Goal: Information Seeking & Learning: Understand process/instructions

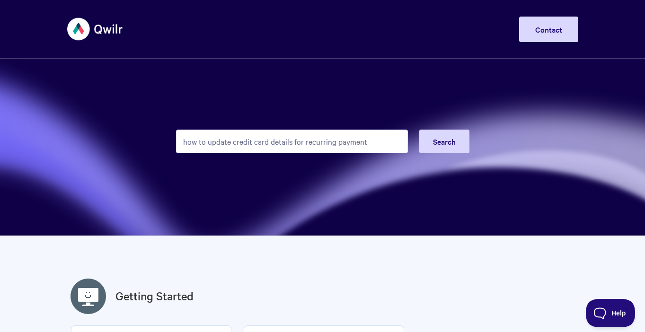
click at [248, 147] on input "how to update credit card details for recurring payment" at bounding box center [292, 142] width 232 height 24
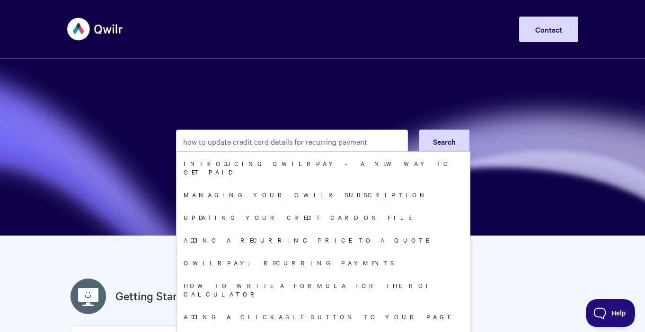
click at [234, 145] on input "how to update credit card details for recurring payment" at bounding box center [292, 142] width 232 height 24
type input "how to update a clients credit card details for recurring payment"
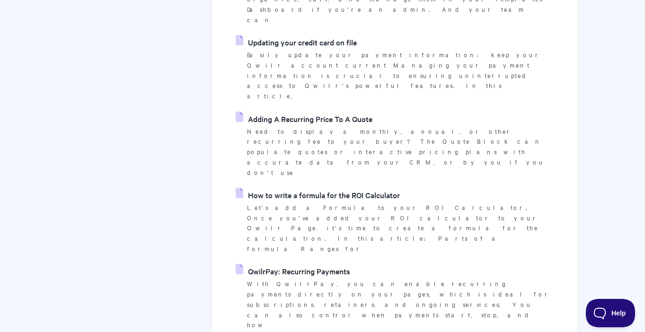
scroll to position [336, 0]
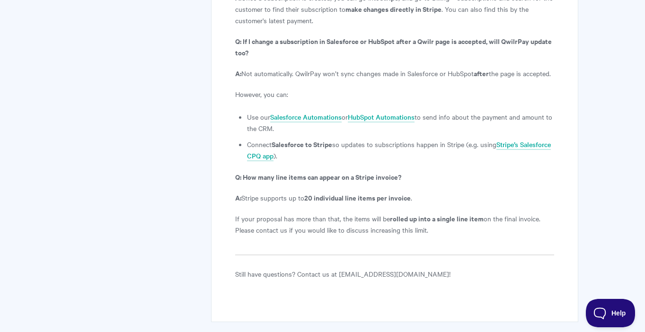
scroll to position [3825, 0]
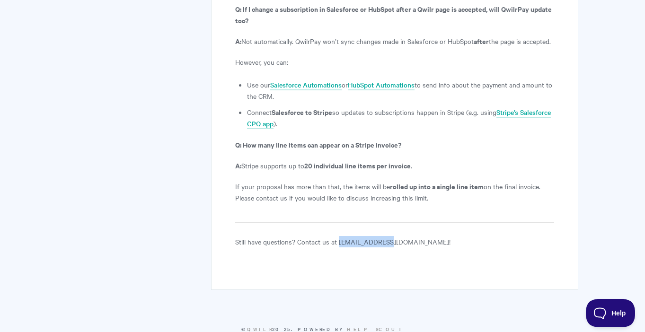
drag, startPoint x: 383, startPoint y: 217, endPoint x: 338, endPoint y: 215, distance: 44.5
click at [338, 236] on p "Still have questions? Contact us at help@qwilr.com!" at bounding box center [394, 241] width 318 height 11
copy p "help@qwilr.com"
